Goal: Transaction & Acquisition: Purchase product/service

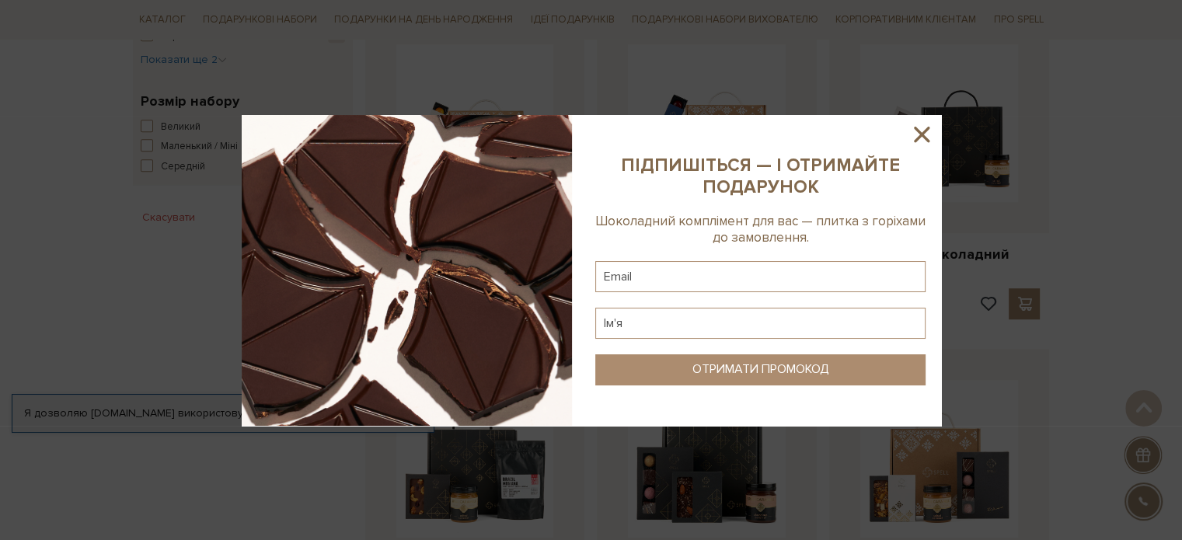
scroll to position [1417, 0]
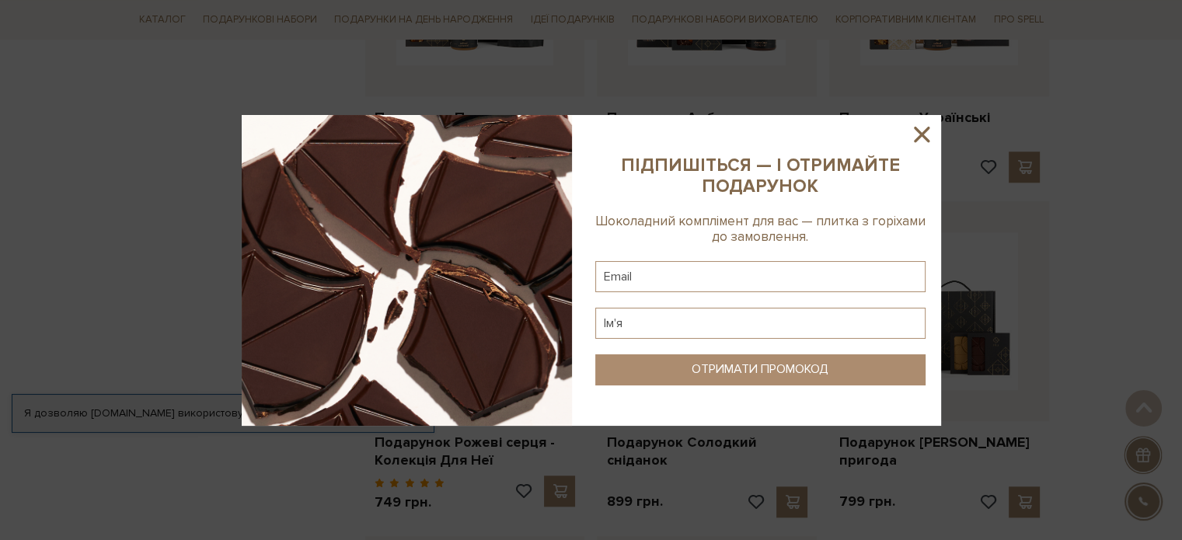
click at [920, 127] on icon at bounding box center [921, 134] width 26 height 26
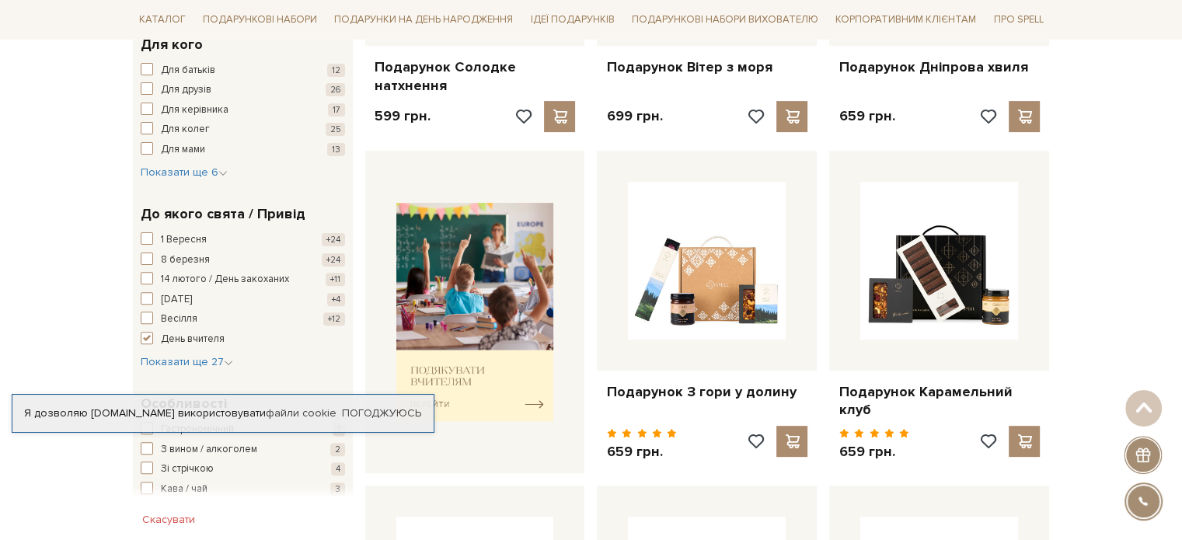
scroll to position [0, 0]
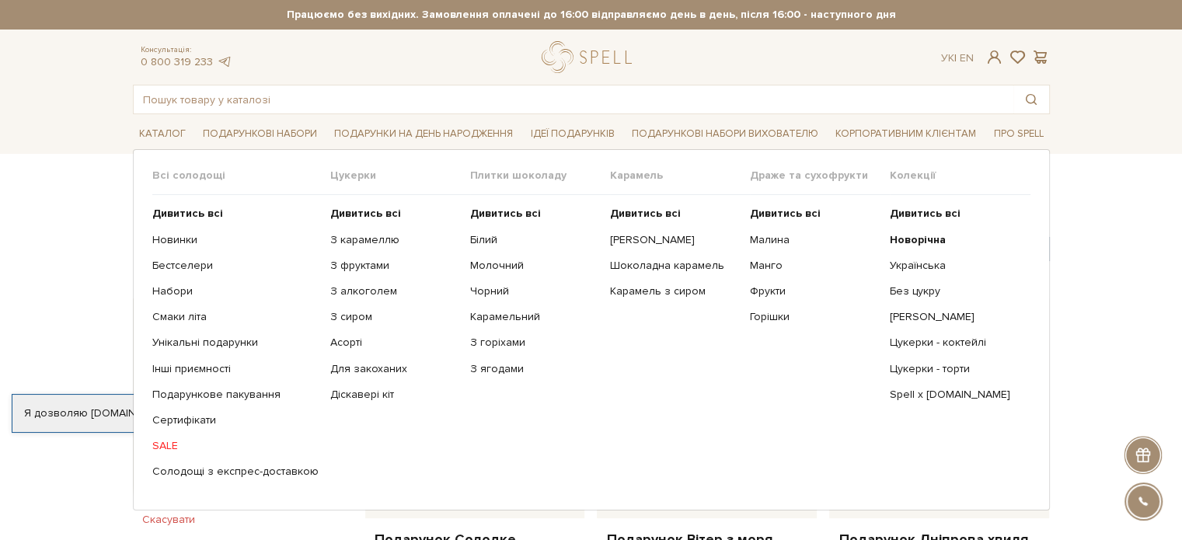
click at [166, 441] on link "SALE" at bounding box center [235, 446] width 166 height 14
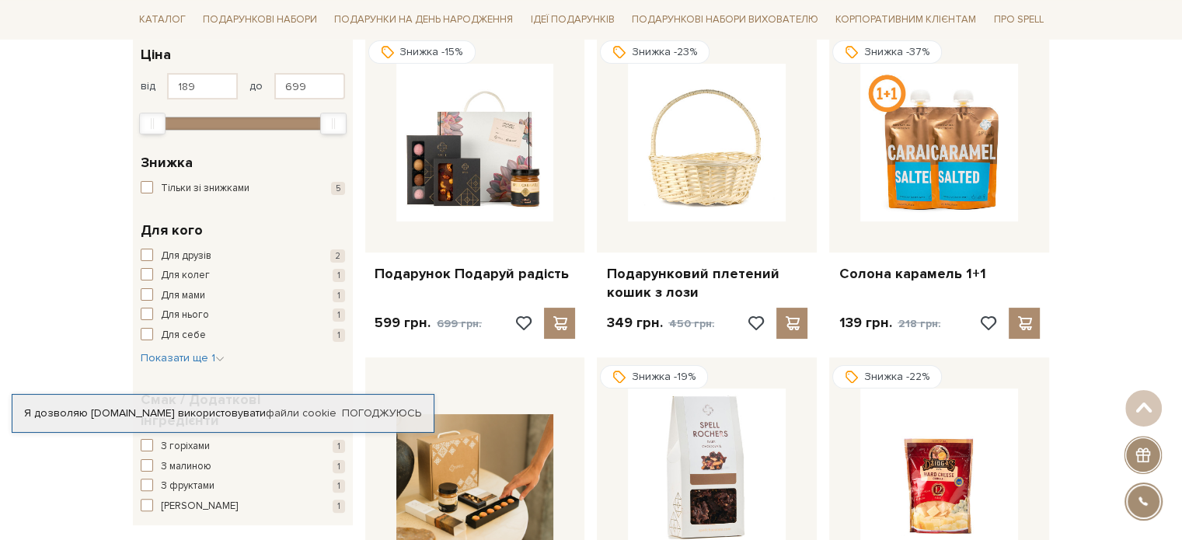
scroll to position [174, 0]
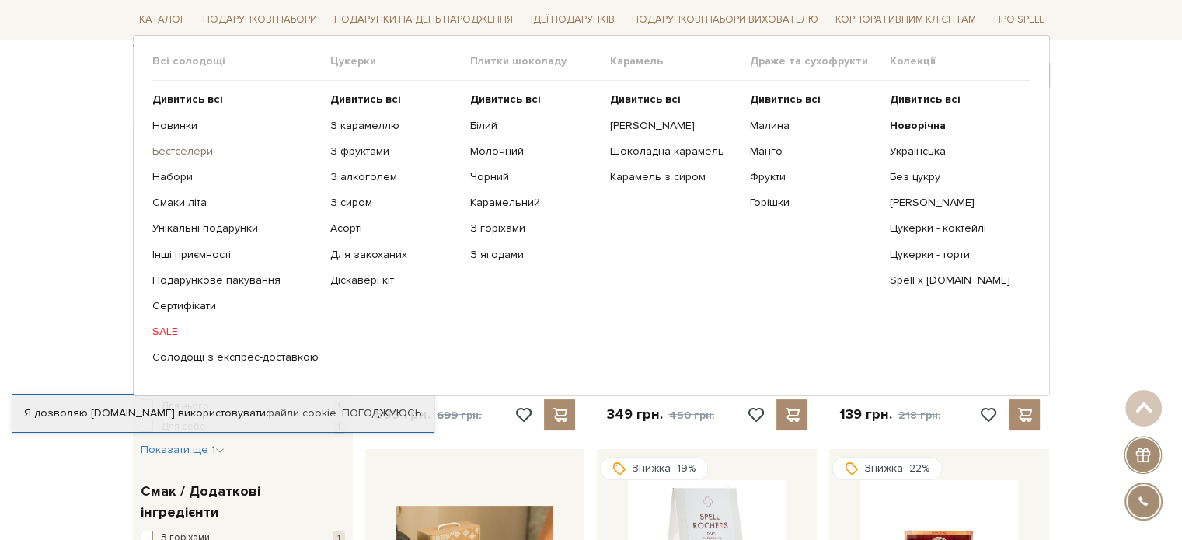
click at [186, 152] on link "Бестселери" at bounding box center [235, 152] width 166 height 14
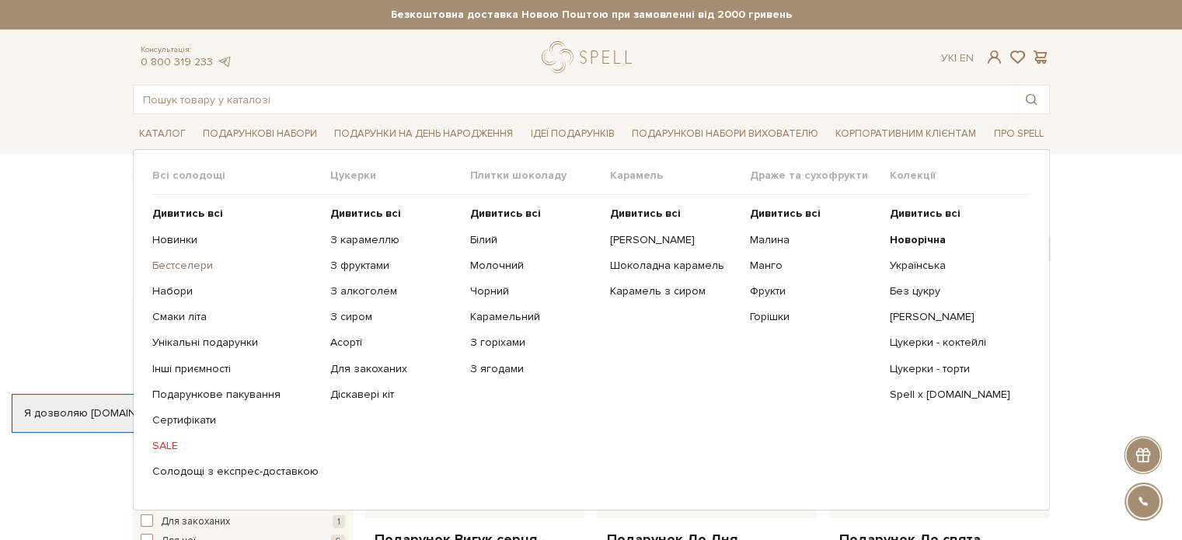
click at [178, 267] on link "Бестселери" at bounding box center [235, 266] width 166 height 14
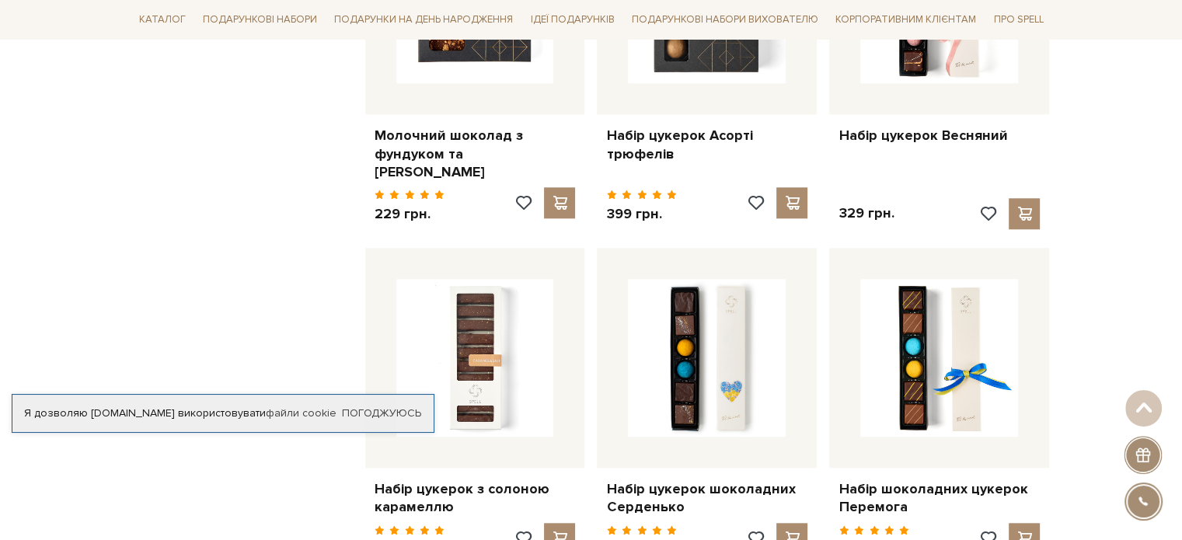
scroll to position [1889, 0]
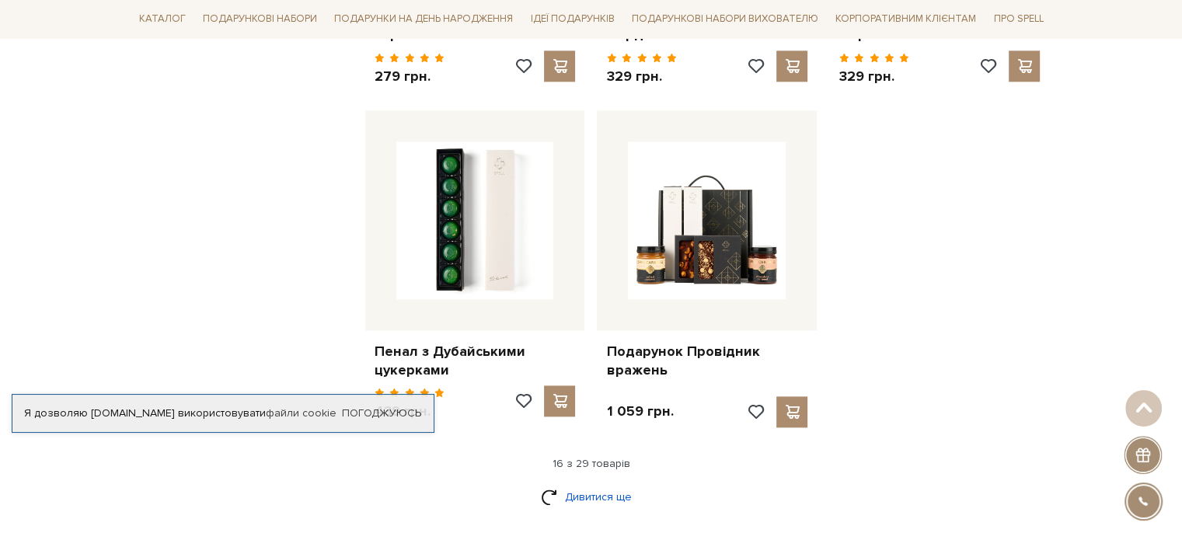
click at [594, 483] on link "Дивитися ще" at bounding box center [591, 496] width 101 height 27
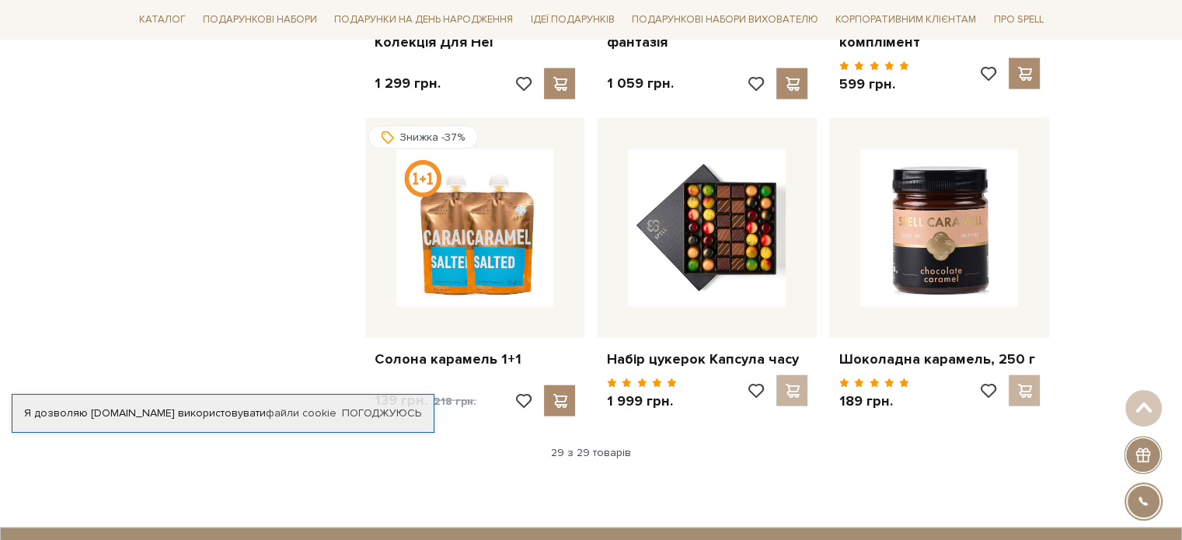
scroll to position [3307, 0]
